Goal: Task Accomplishment & Management: Manage account settings

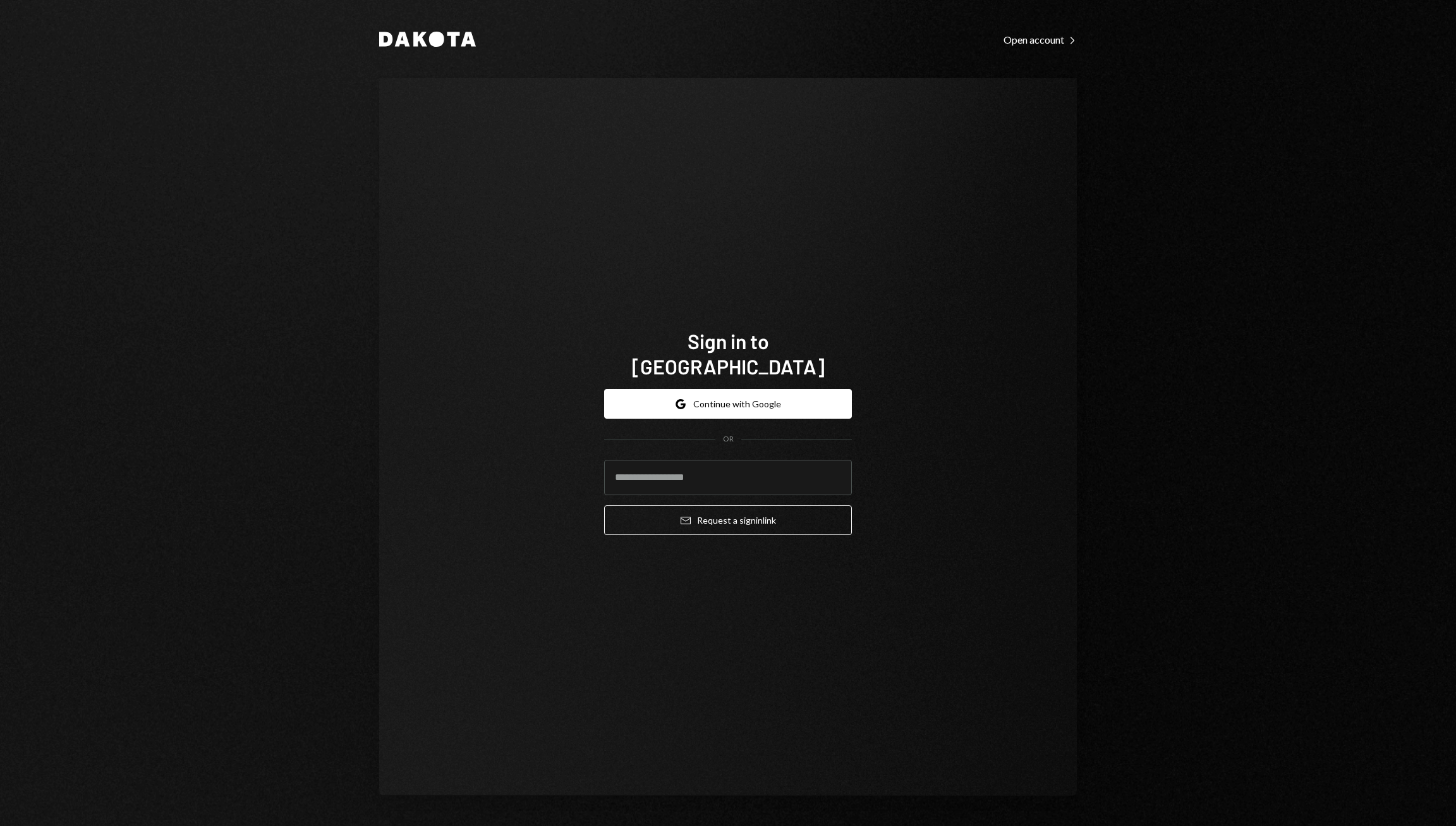
type input "**********"
click at [721, 505] on button "Email Request a sign in link" at bounding box center [728, 520] width 248 height 30
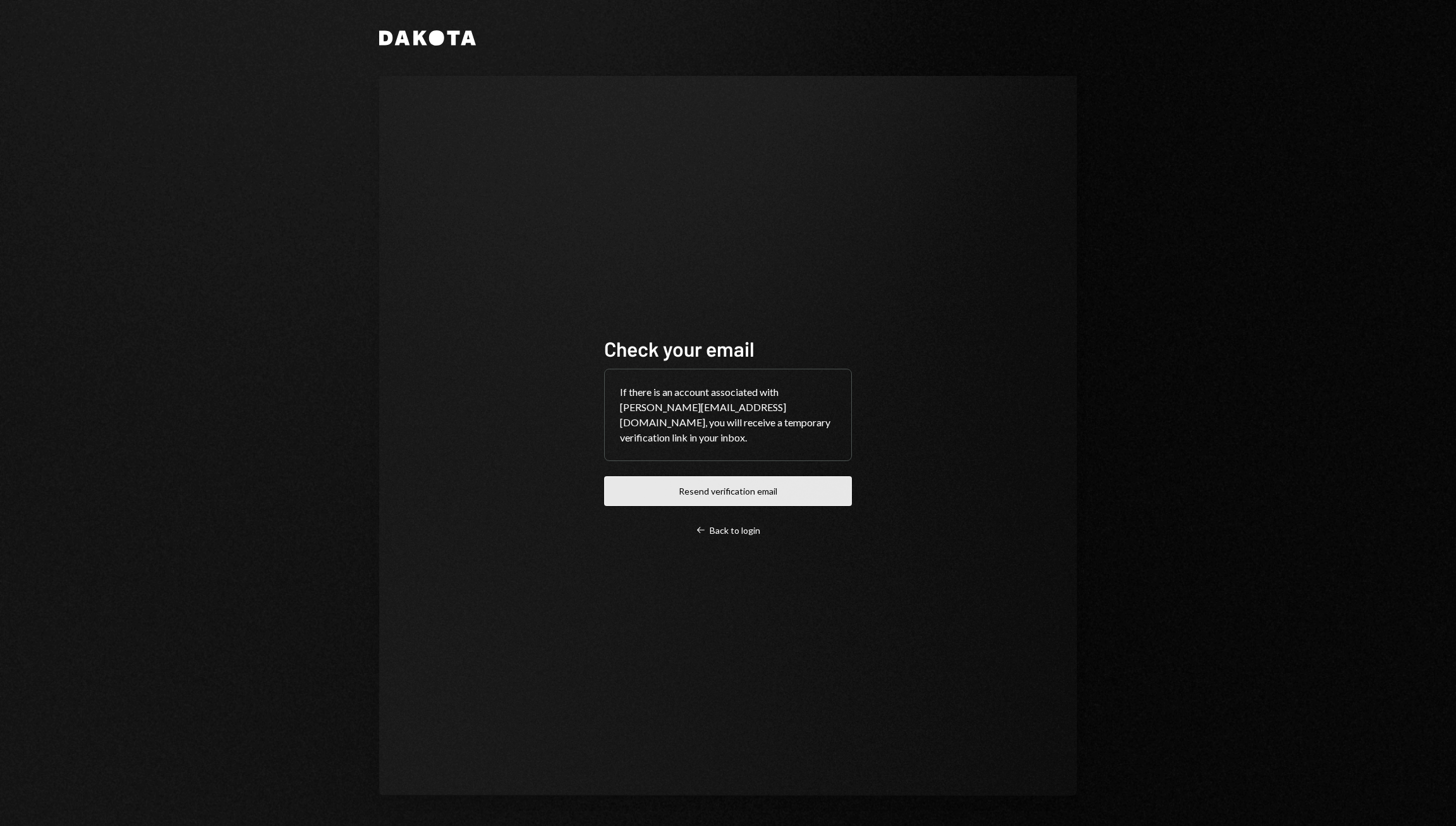
click at [732, 484] on button "Resend verification email" at bounding box center [728, 491] width 248 height 30
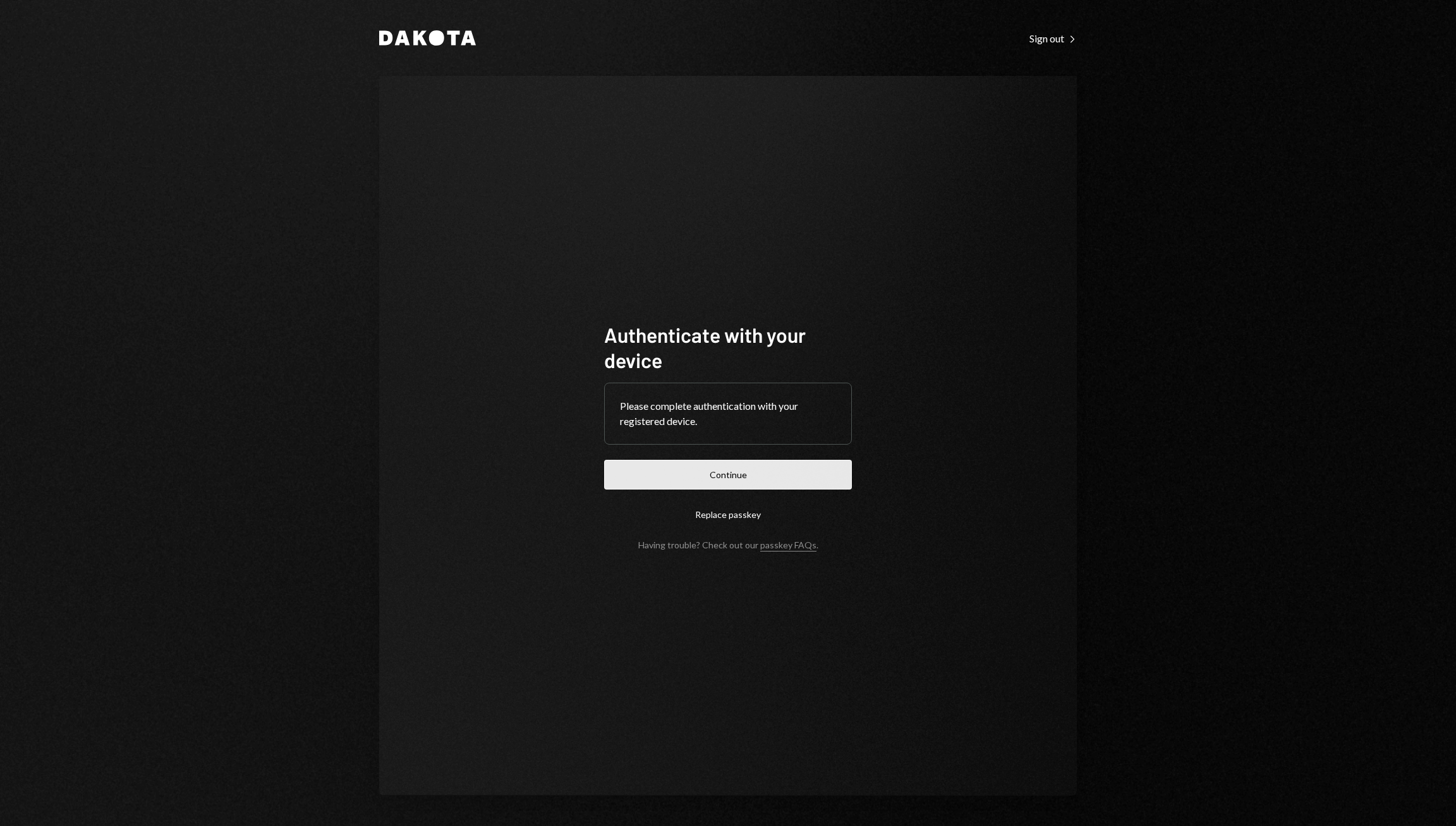
click at [742, 473] on button "Continue" at bounding box center [728, 474] width 248 height 30
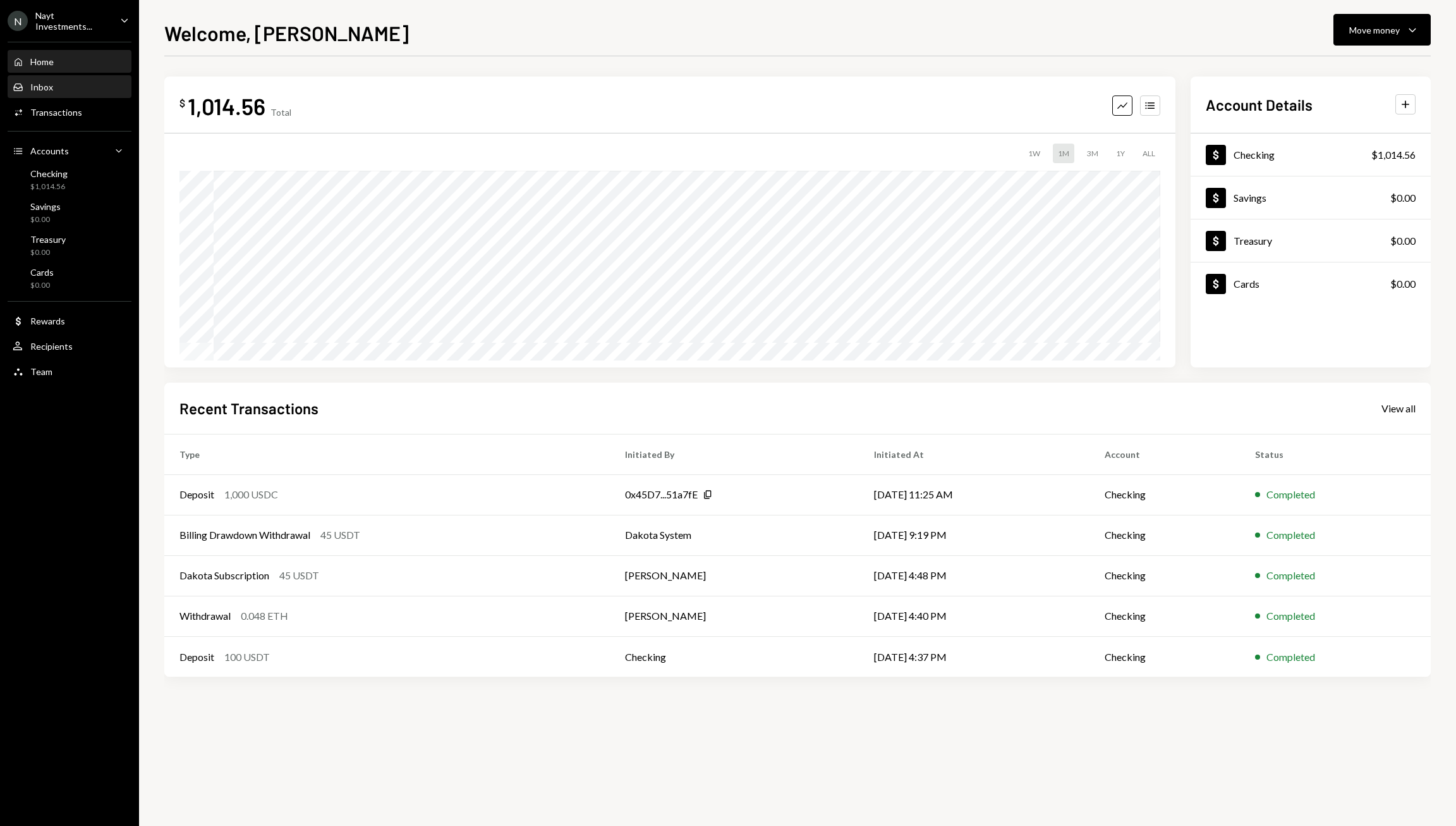
click at [49, 84] on div "Inbox" at bounding box center [42, 87] width 22 height 10
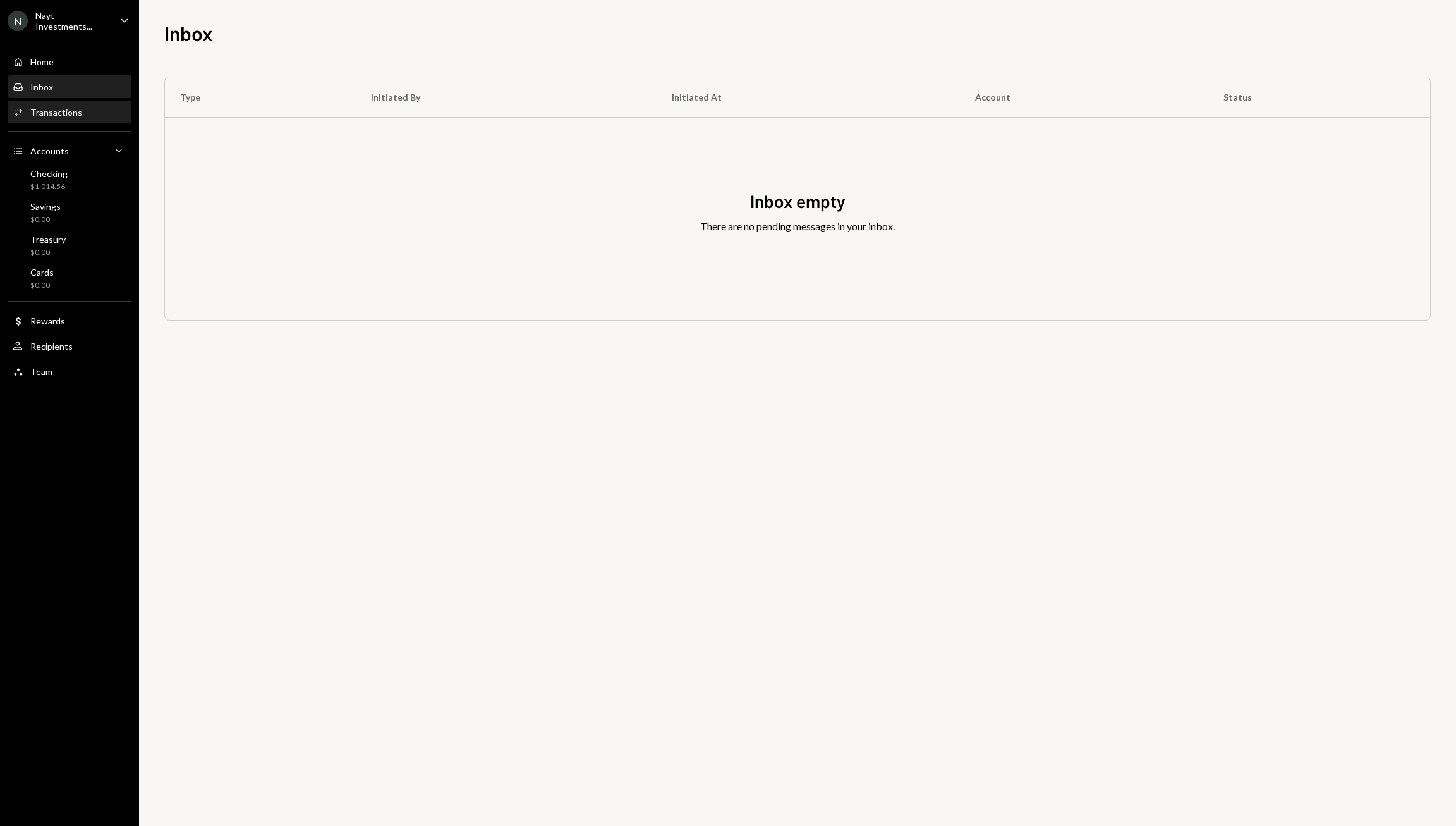
click at [64, 109] on div "Transactions" at bounding box center [56, 112] width 52 height 10
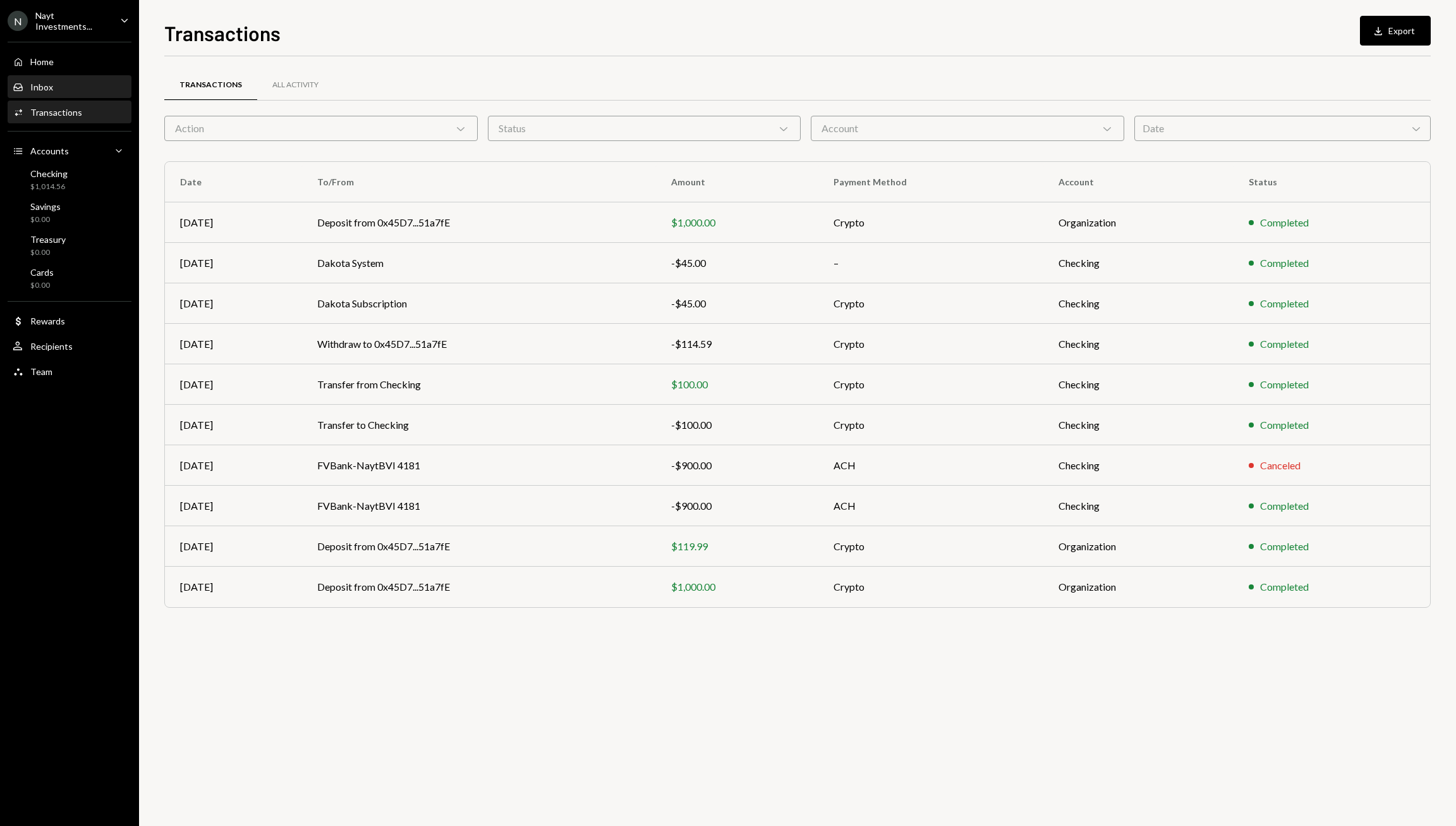
click at [49, 86] on div "Inbox" at bounding box center [42, 87] width 22 height 10
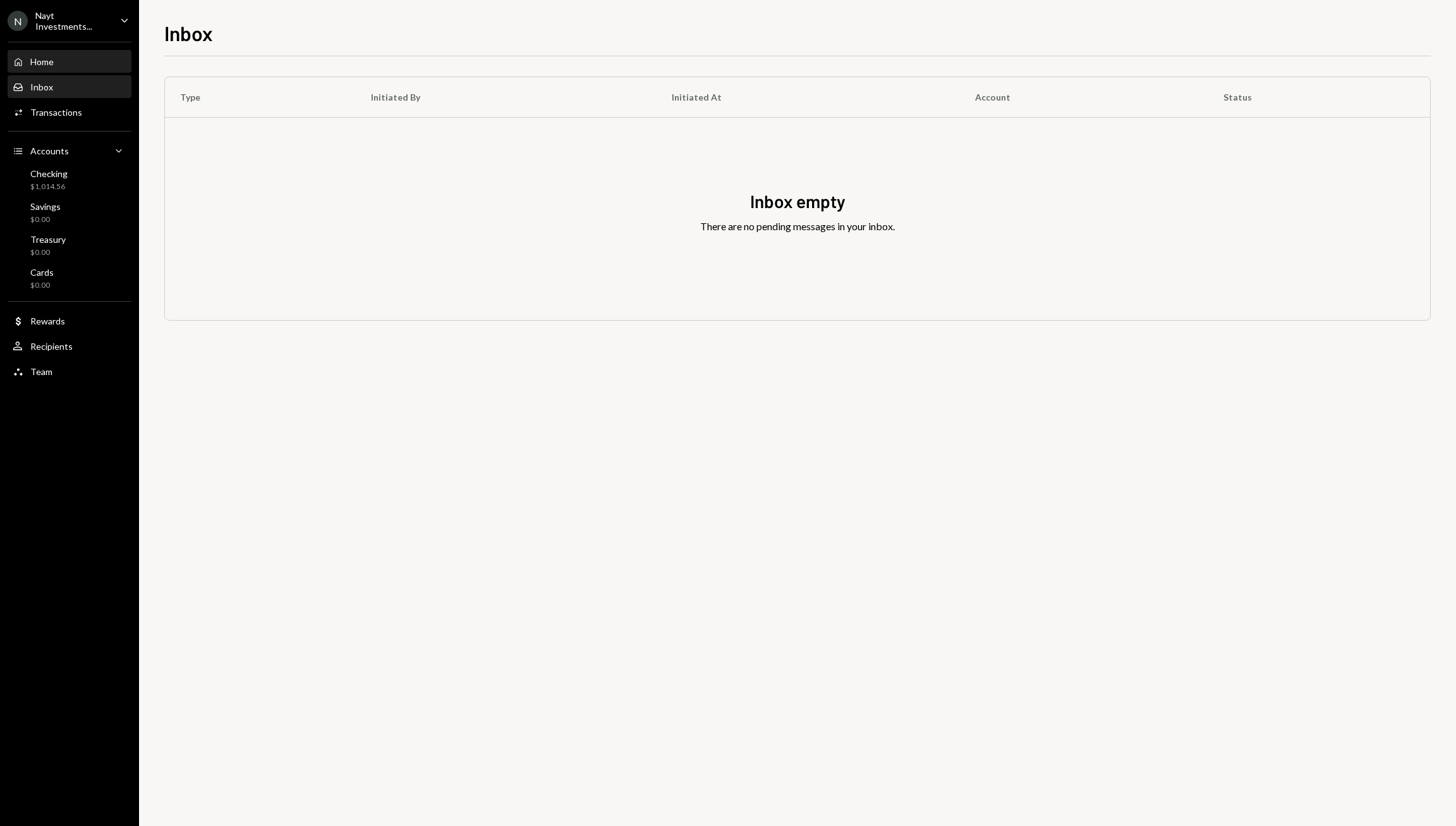
click at [49, 60] on div "Home" at bounding box center [42, 61] width 23 height 10
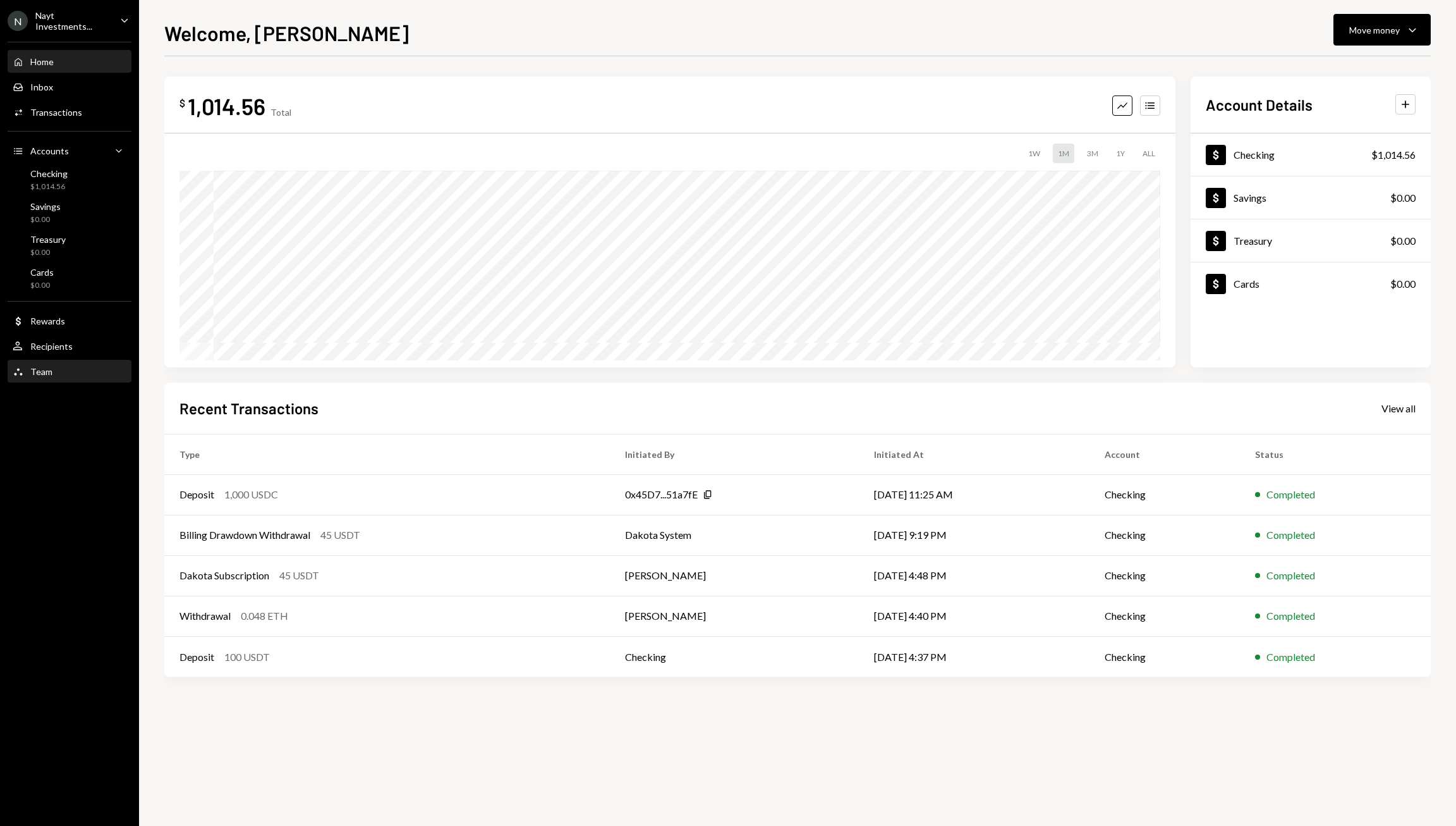
click at [56, 366] on div "Team Team" at bounding box center [69, 371] width 113 height 11
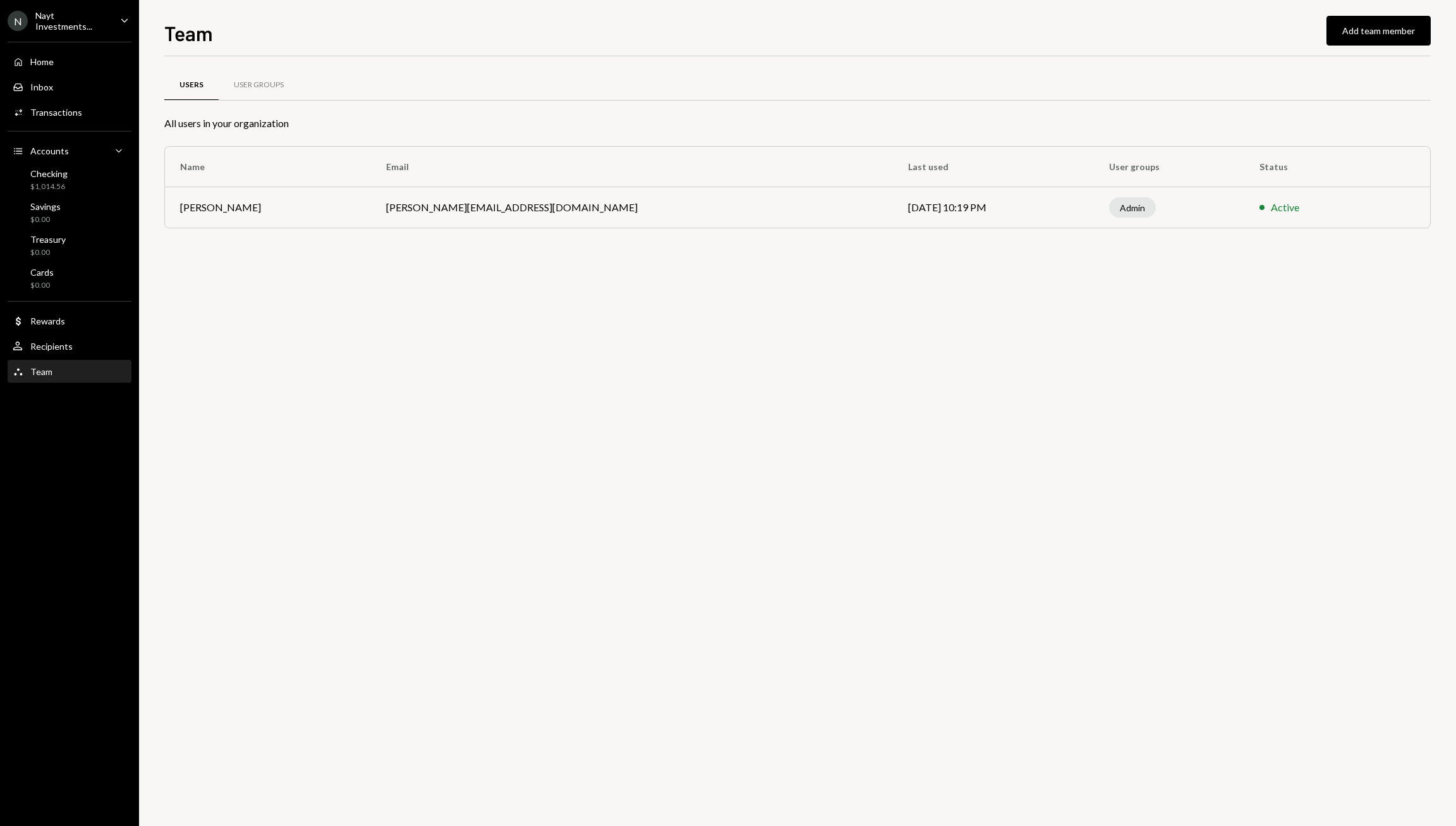
click at [86, 19] on div "Nayt Investments..." at bounding box center [72, 21] width 75 height 22
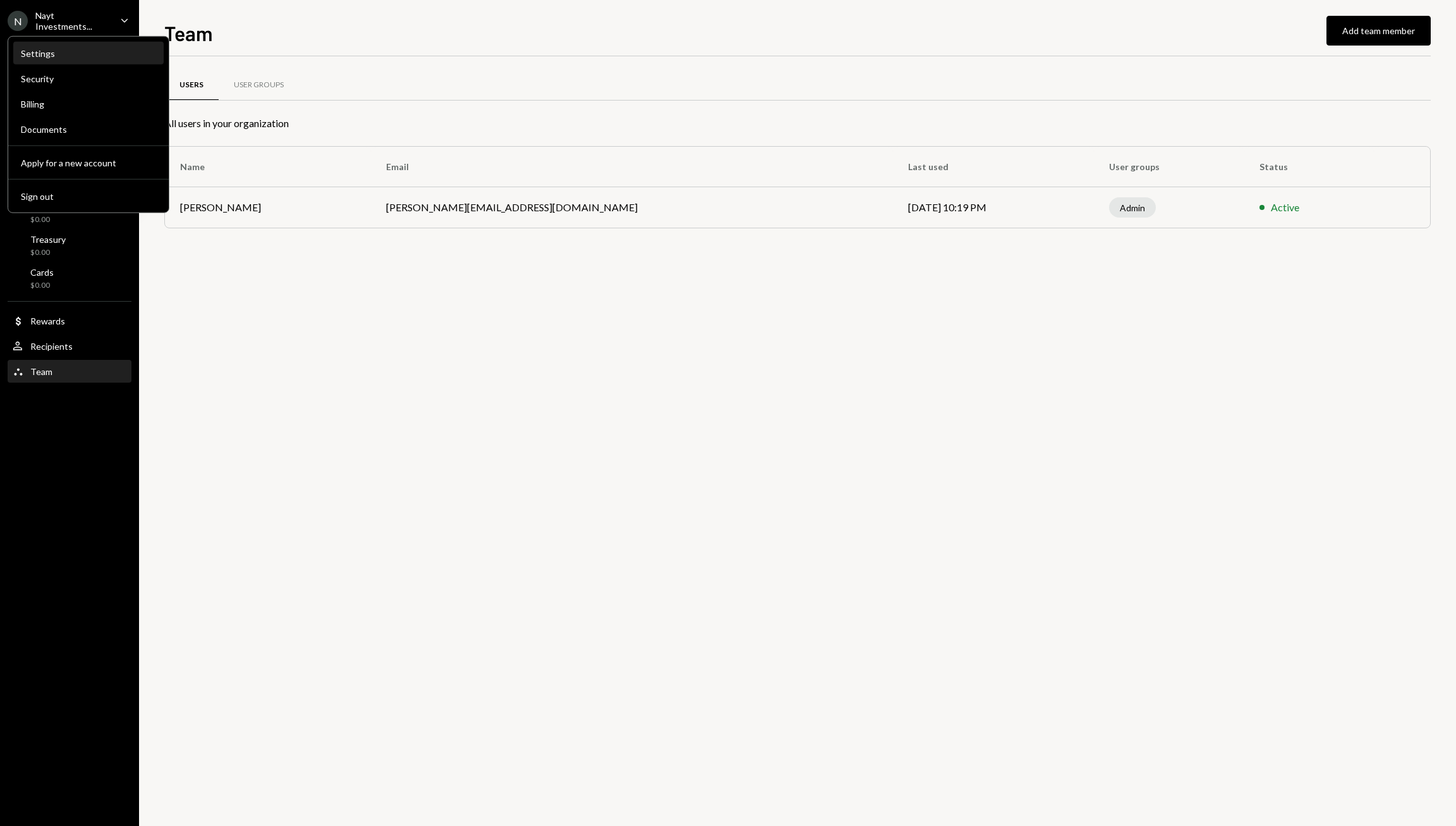
click at [52, 49] on div "Settings" at bounding box center [88, 53] width 135 height 10
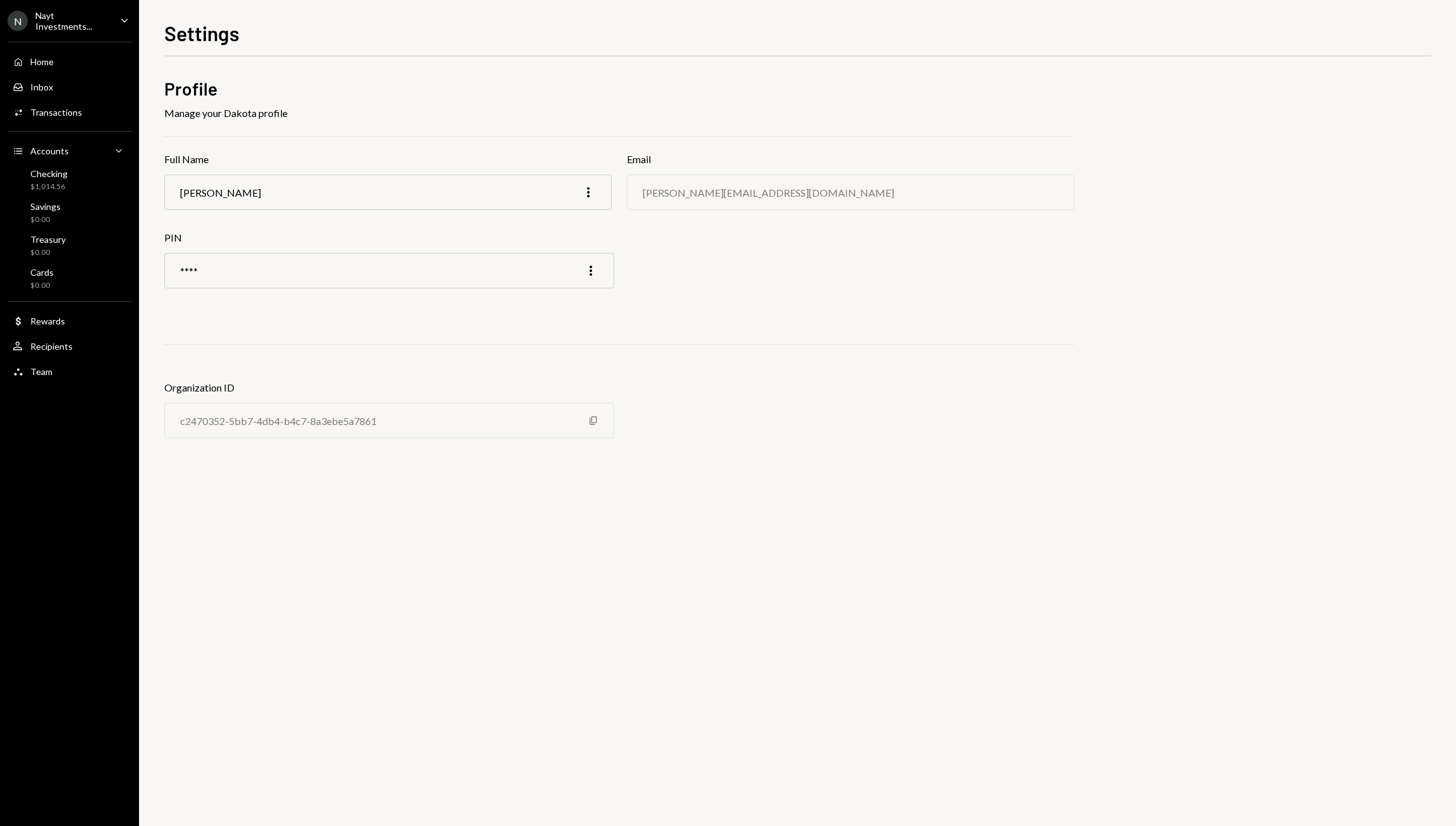
click at [71, 16] on div "Nayt Investments..." at bounding box center [72, 21] width 75 height 22
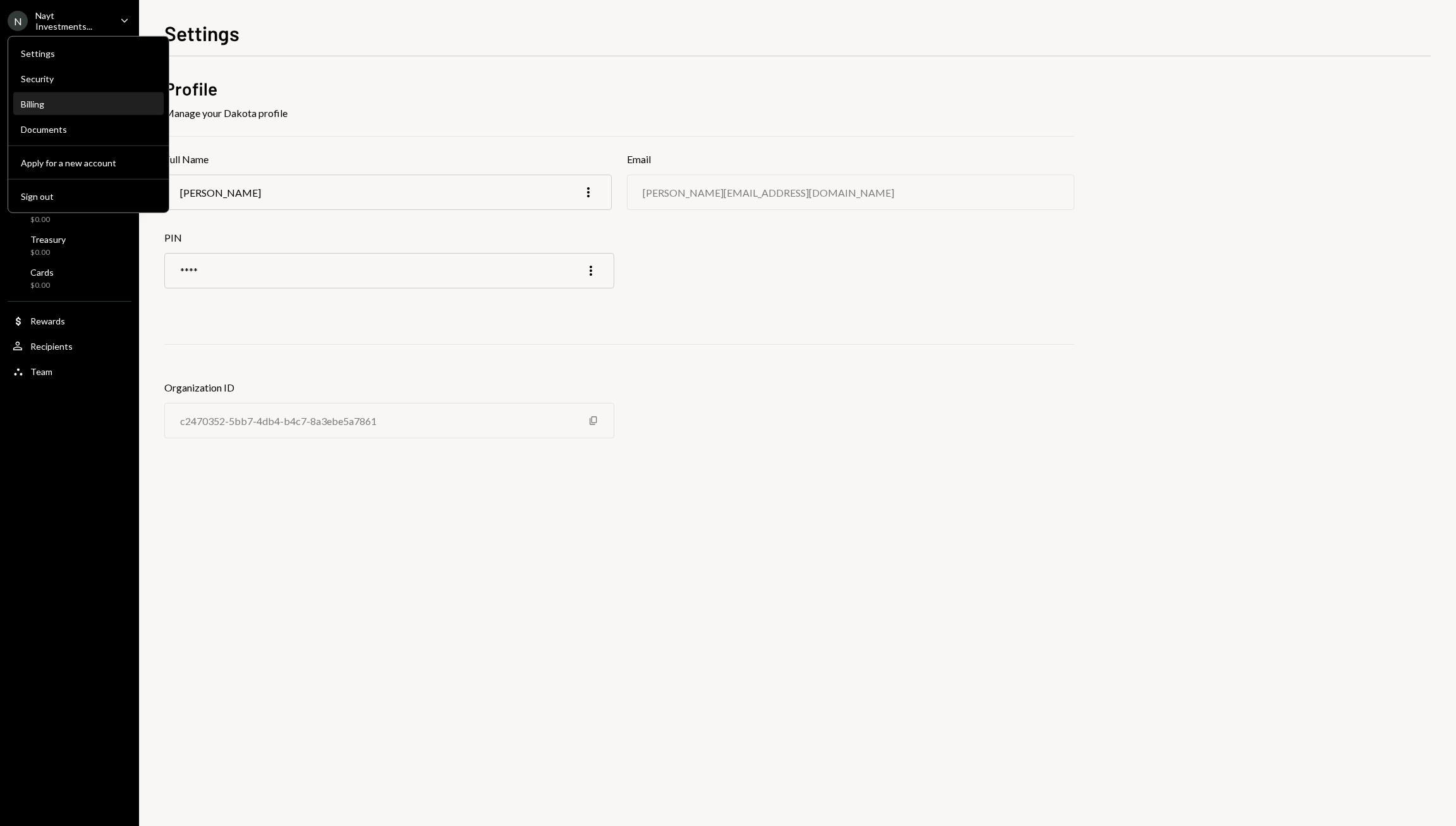
click at [57, 105] on div "Billing" at bounding box center [88, 104] width 135 height 10
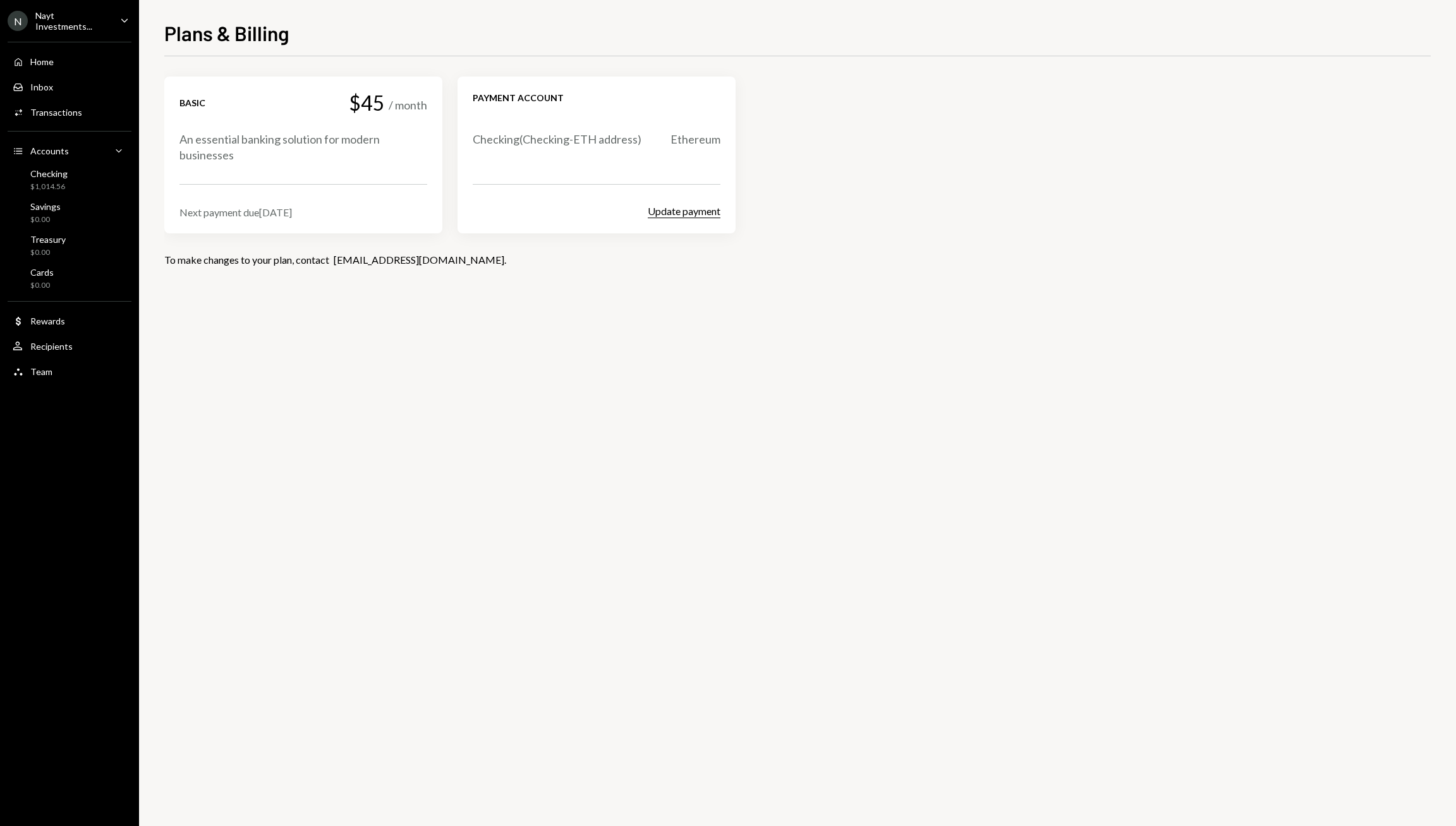
click at [690, 211] on button "Update payment" at bounding box center [684, 211] width 72 height 13
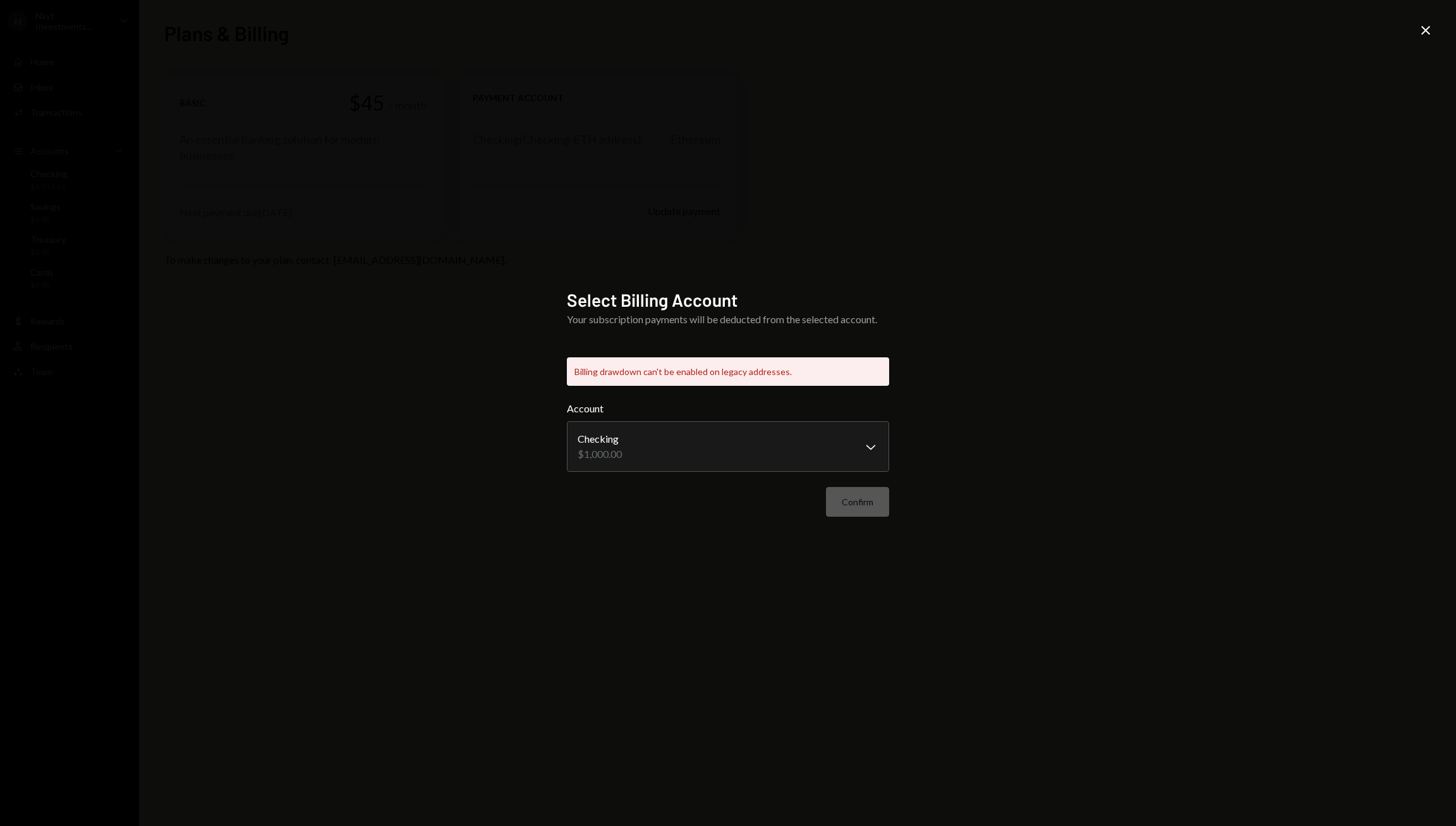
click at [1428, 33] on icon "Close" at bounding box center [1426, 30] width 15 height 15
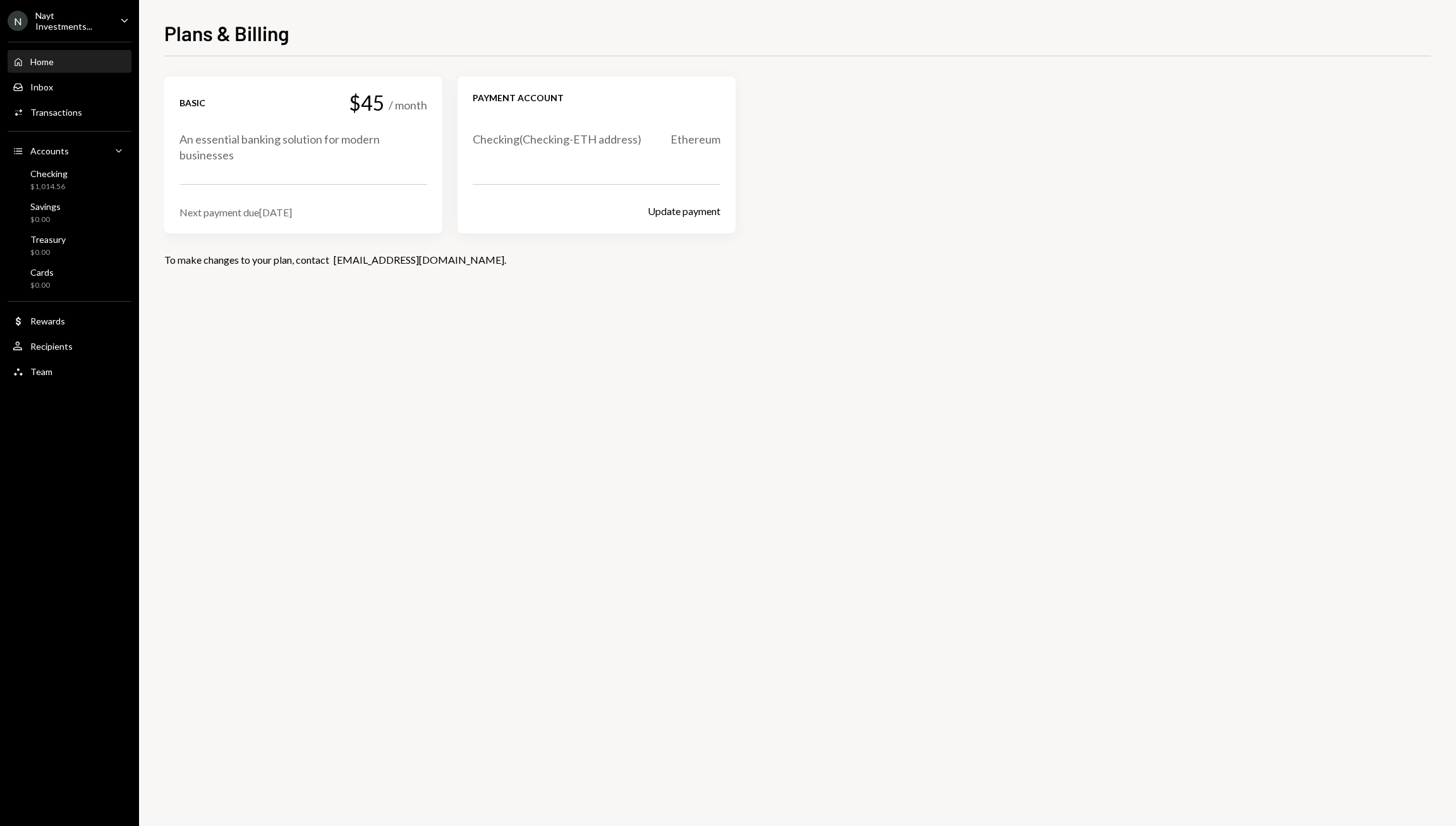
click at [51, 66] on div "Home Home" at bounding box center [69, 62] width 113 height 22
